Goal: Transaction & Acquisition: Subscribe to service/newsletter

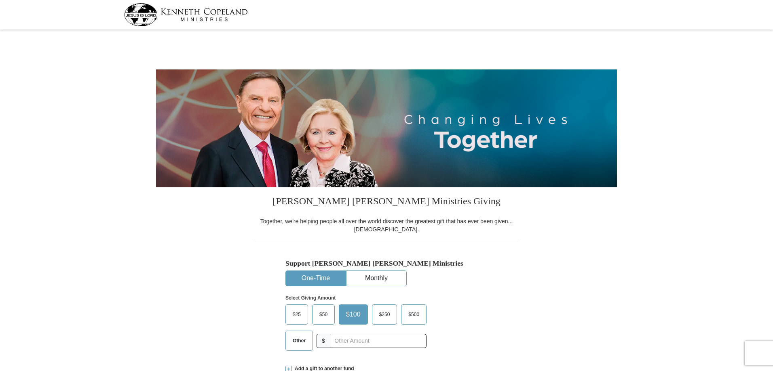
select select "WI"
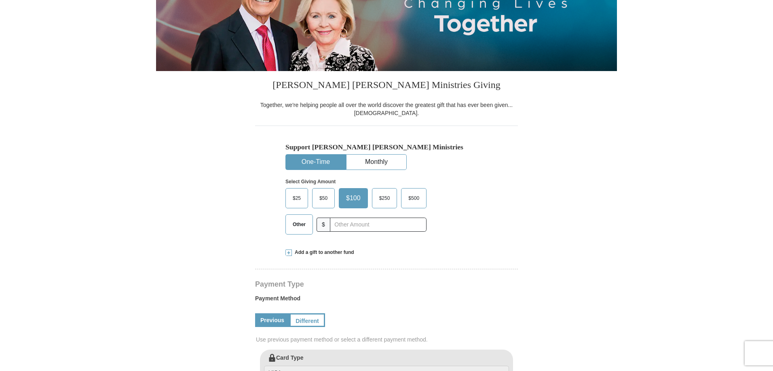
scroll to position [152, 0]
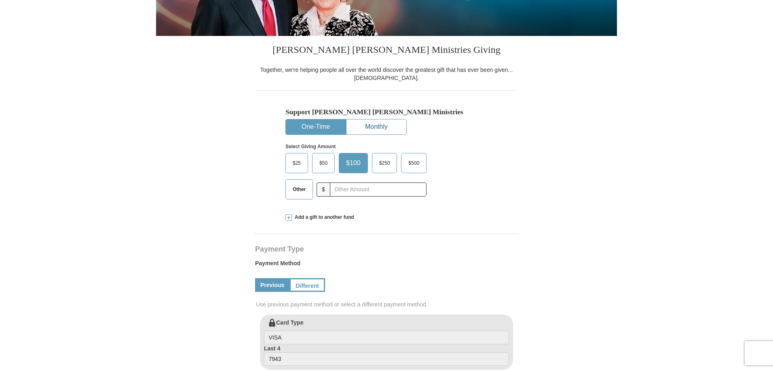
click at [381, 127] on button "Monthly" at bounding box center [376, 127] width 60 height 15
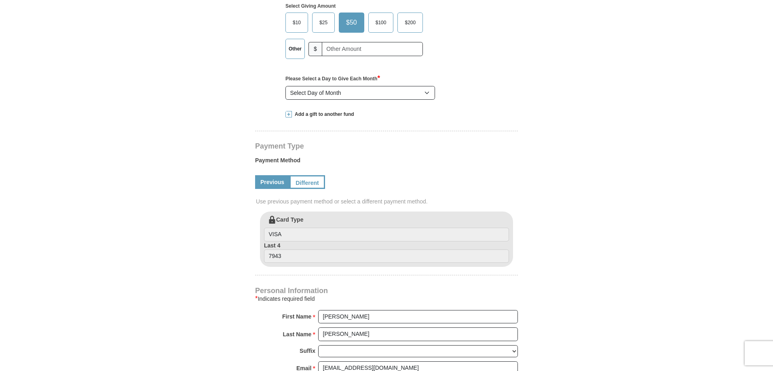
scroll to position [293, 0]
click at [274, 186] on link "Previous" at bounding box center [272, 182] width 34 height 14
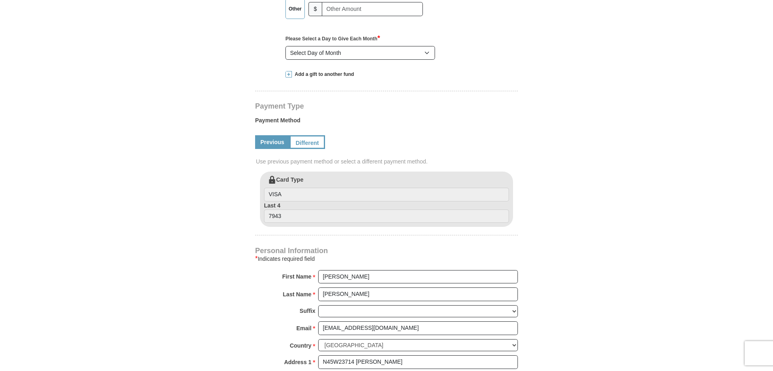
scroll to position [343, 0]
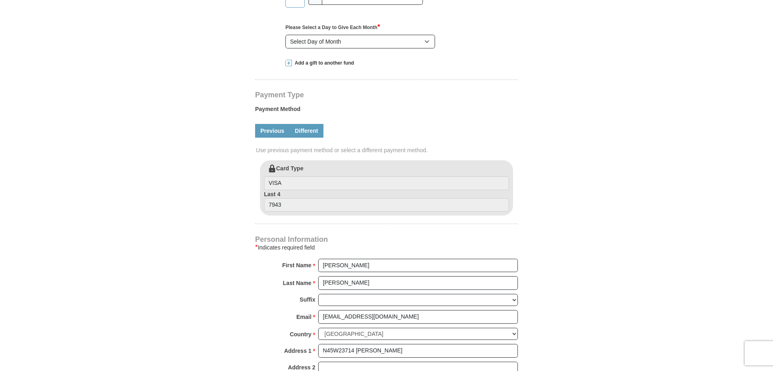
click at [313, 133] on link "Different" at bounding box center [306, 131] width 34 height 14
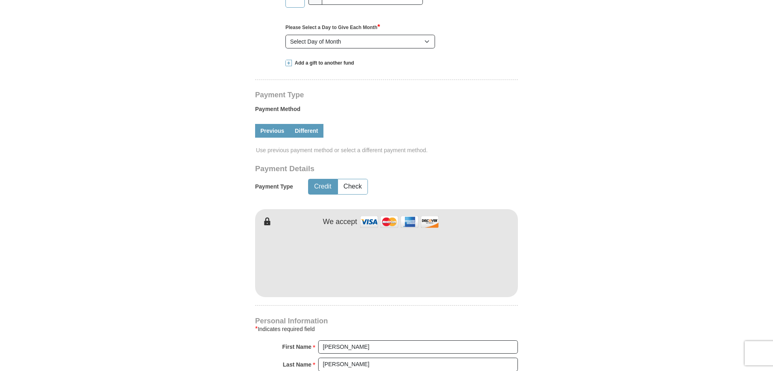
click at [267, 133] on link "Previous" at bounding box center [272, 131] width 34 height 14
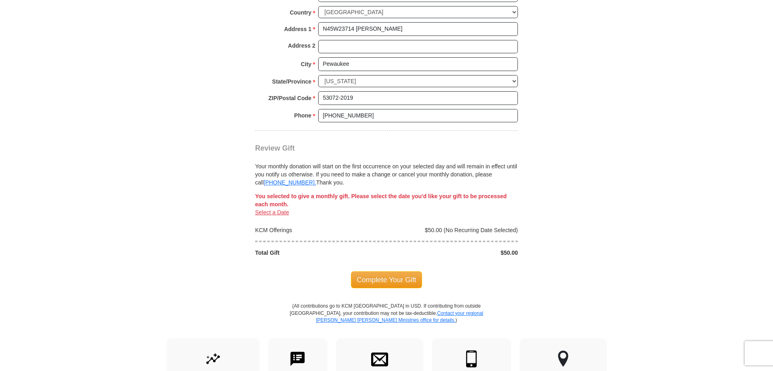
scroll to position [667, 0]
click at [277, 212] on link "Select a Date" at bounding box center [272, 211] width 34 height 6
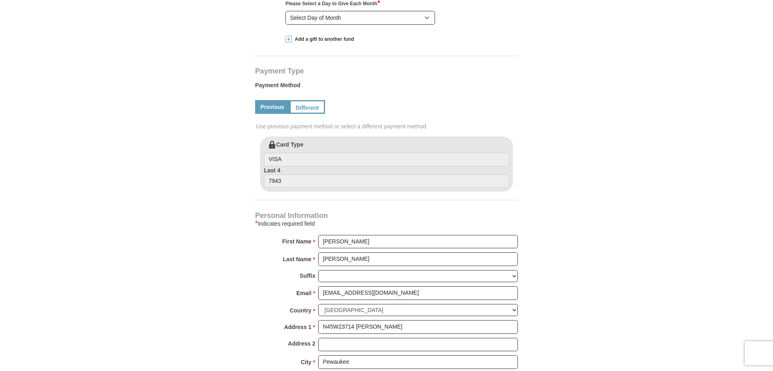
scroll to position [360, 0]
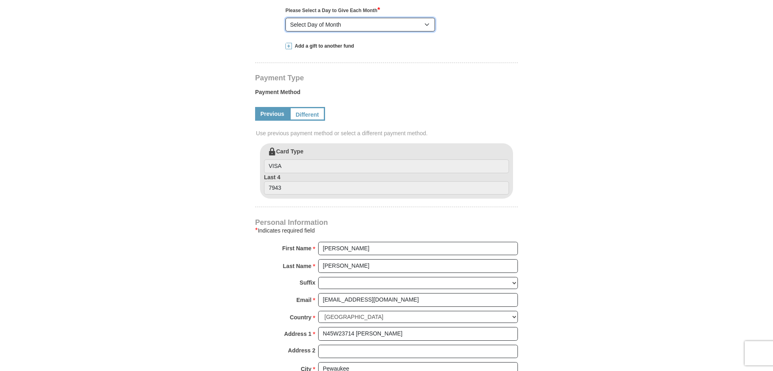
click at [425, 25] on select "Select Day of Month 1 2 3 4 5 6 7 8 9 10 11 12 13 14 15 16 17 18 19 20 21 22 23…" at bounding box center [359, 25] width 149 height 14
select select "1"
click at [285, 18] on select "Select Day of Month 1 2 3 4 5 6 7 8 9 10 11 12 13 14 15 16 17 18 19 20 21 22 23…" at bounding box center [359, 25] width 149 height 14
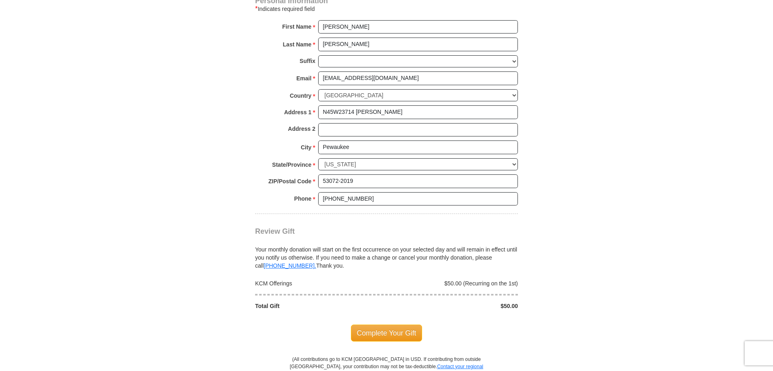
scroll to position [512, 0]
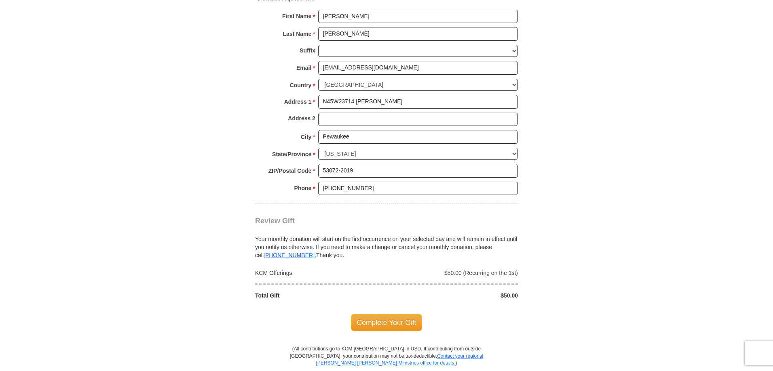
scroll to position [613, 0]
